Goal: Transaction & Acquisition: Purchase product/service

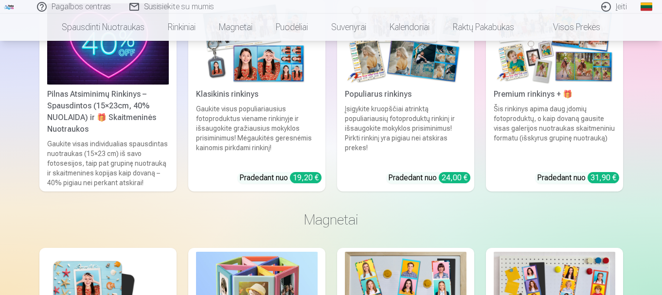
scroll to position [438, 0]
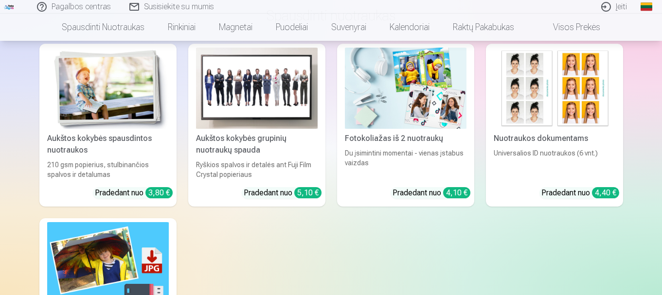
click at [132, 106] on img at bounding box center [108, 88] width 122 height 81
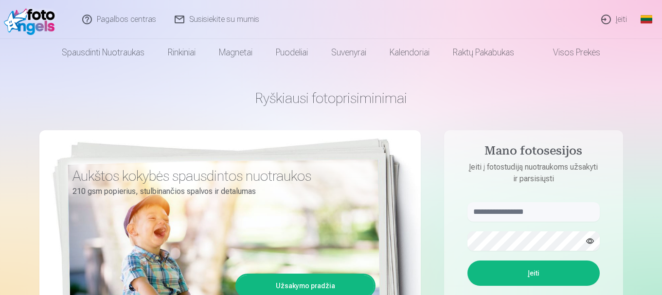
drag, startPoint x: 44, startPoint y: 7, endPoint x: 92, endPoint y: 23, distance: 51.2
drag, startPoint x: 92, startPoint y: 23, endPoint x: 22, endPoint y: 149, distance: 144.3
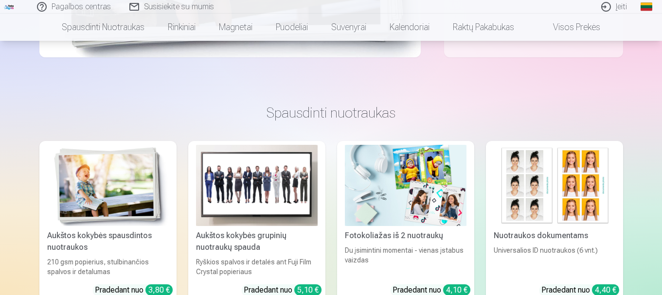
scroll to position [389, 0]
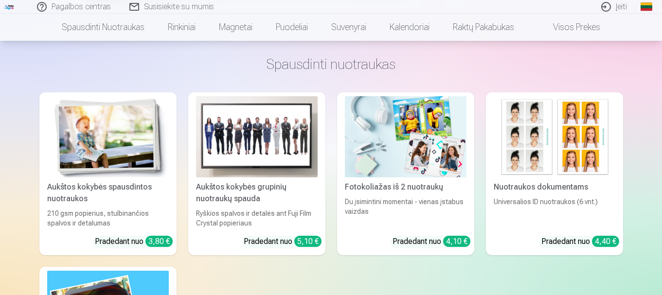
click at [251, 163] on img at bounding box center [257, 136] width 122 height 81
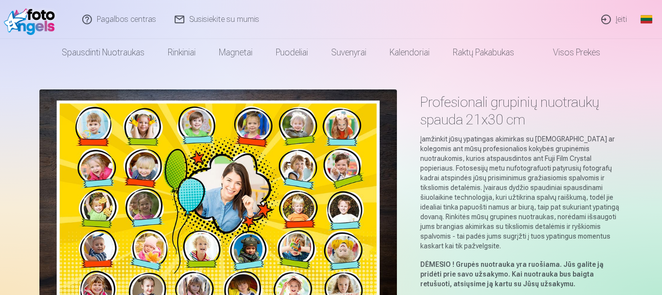
scroll to position [49, 0]
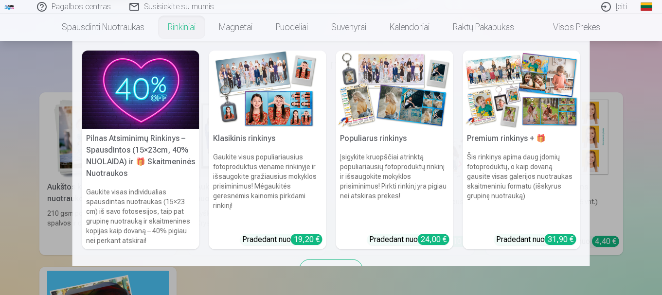
scroll to position [438, 0]
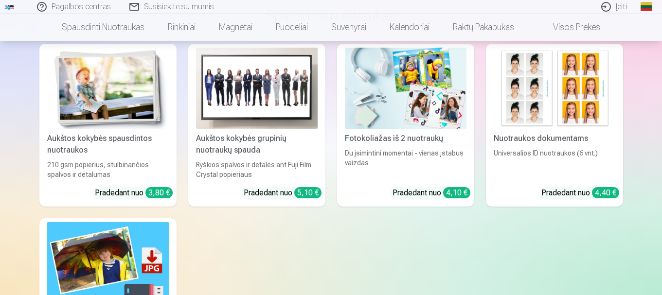
click at [258, 104] on img at bounding box center [257, 88] width 122 height 81
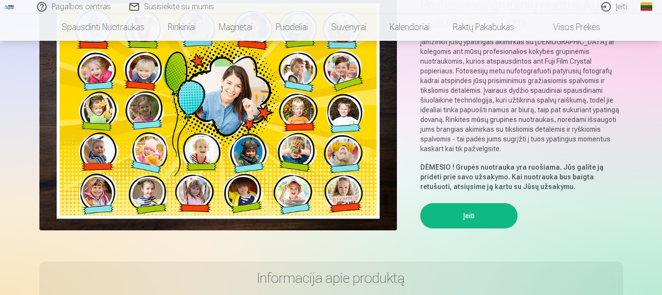
scroll to position [49, 0]
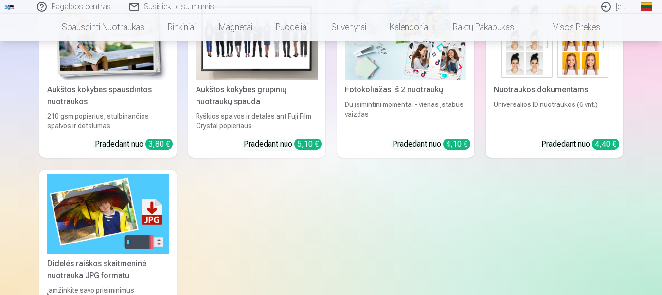
scroll to position [438, 0]
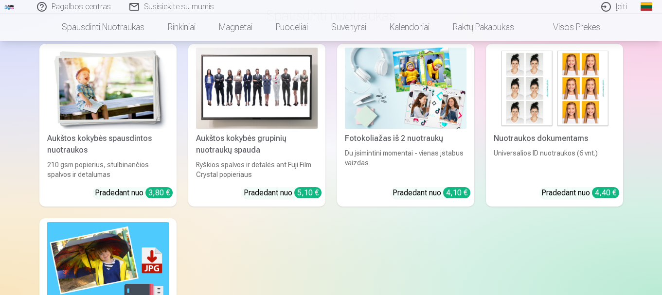
click at [191, 127] on link "Aukštos kokybės grupinių nuotraukų spauda Ryškios spalvos ir detalės ant Fuji F…" at bounding box center [256, 125] width 137 height 163
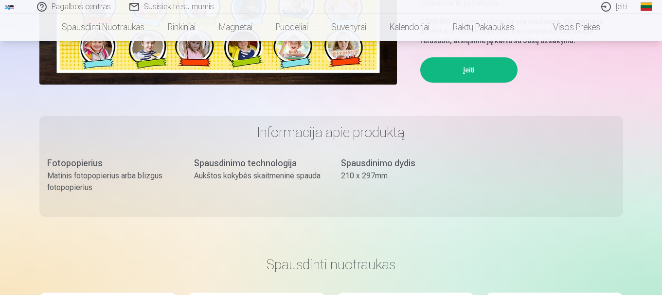
scroll to position [146, 0]
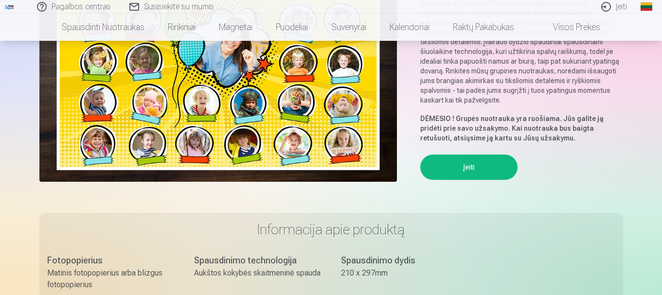
click at [471, 164] on button "Įeiti" at bounding box center [468, 167] width 97 height 25
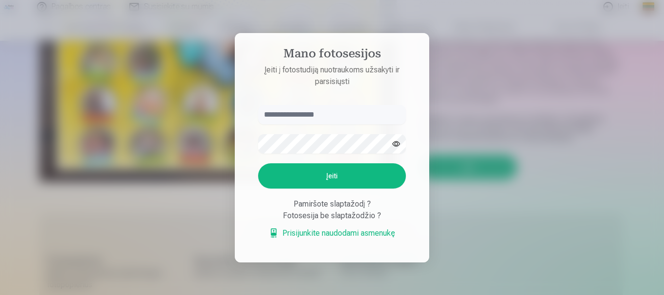
click at [459, 213] on div at bounding box center [332, 147] width 664 height 295
